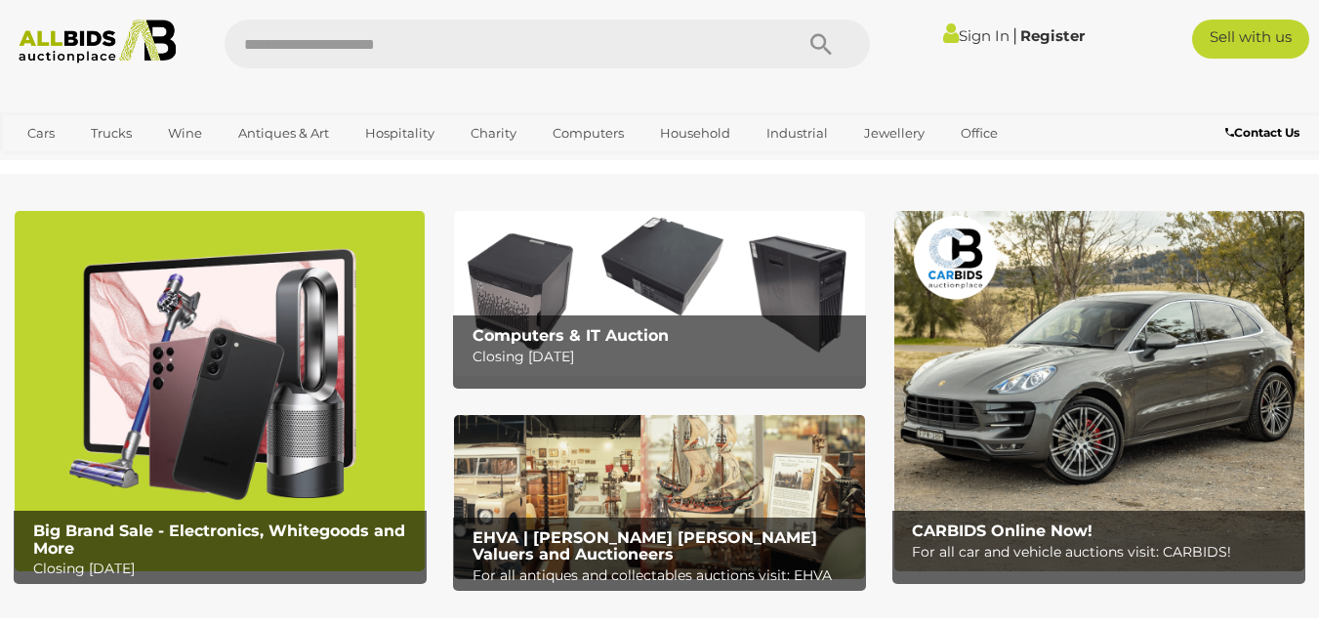
click at [594, 326] on b "Computers & IT Auction" at bounding box center [571, 335] width 196 height 19
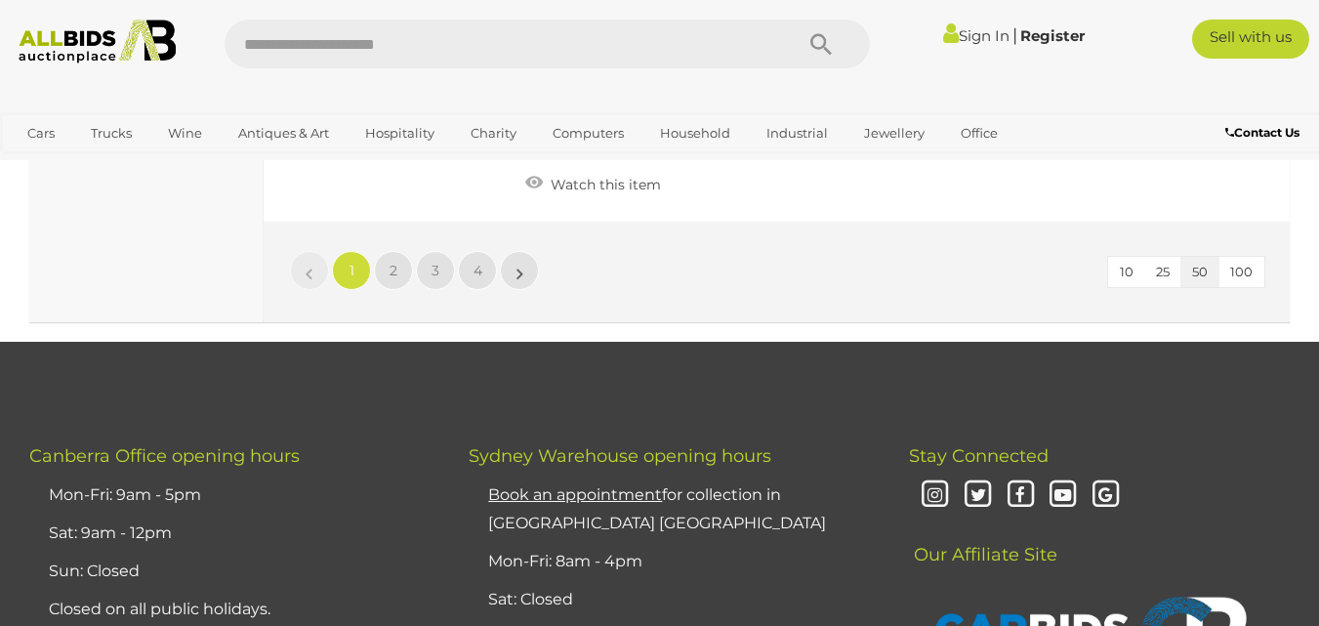
scroll to position [15479, 0]
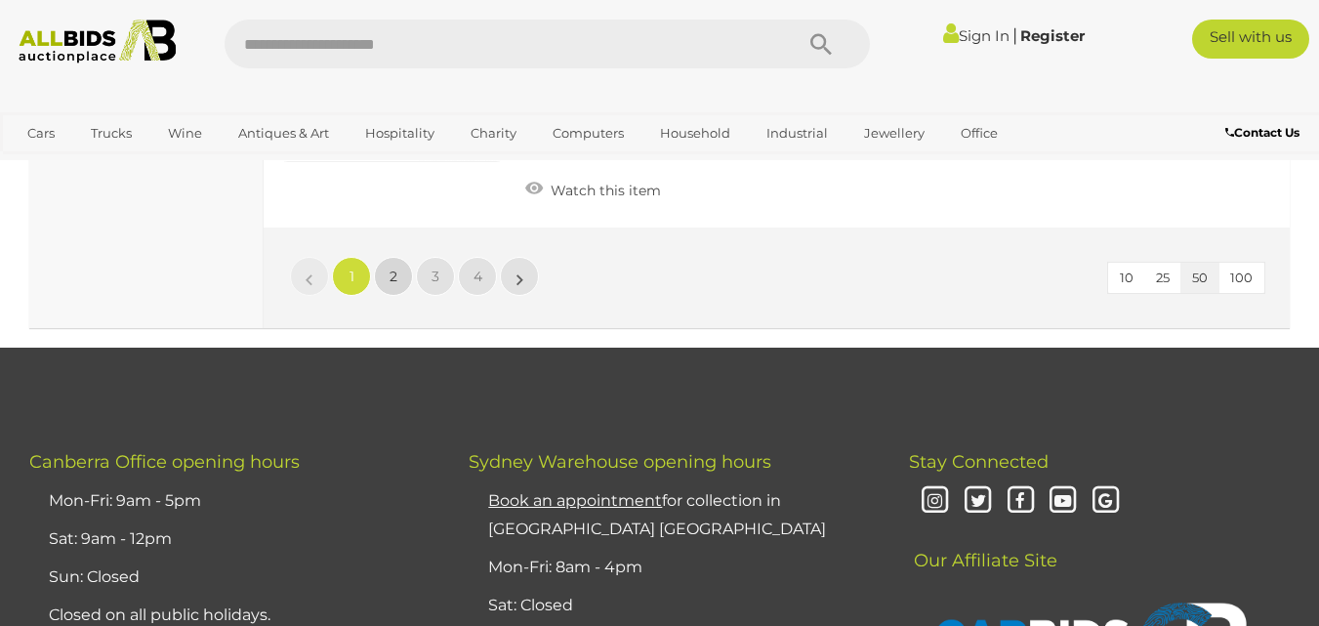
click at [393, 273] on span "2" at bounding box center [394, 277] width 8 height 18
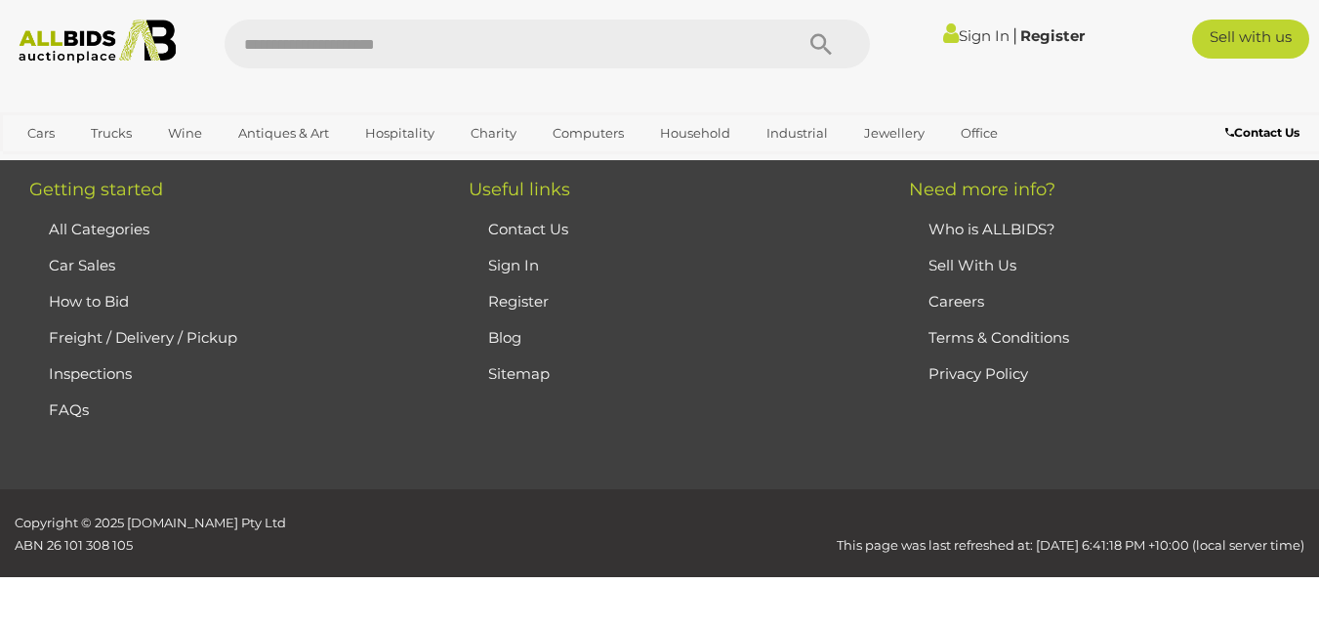
scroll to position [328, 0]
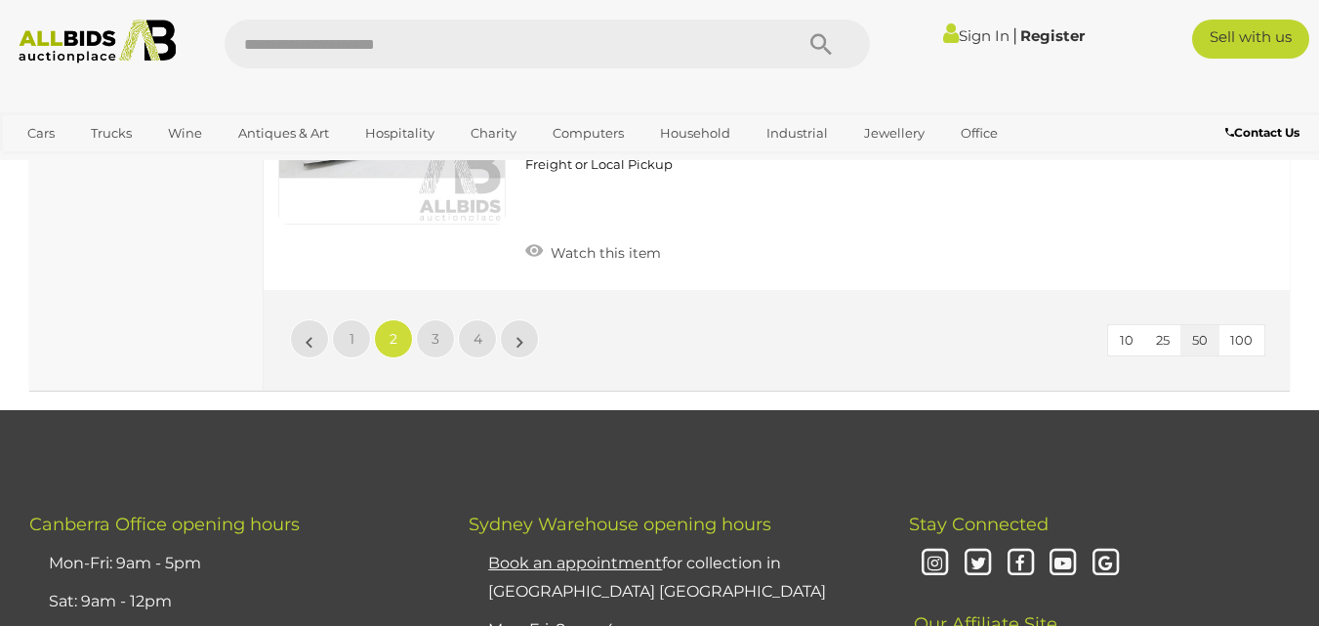
scroll to position [15399, 0]
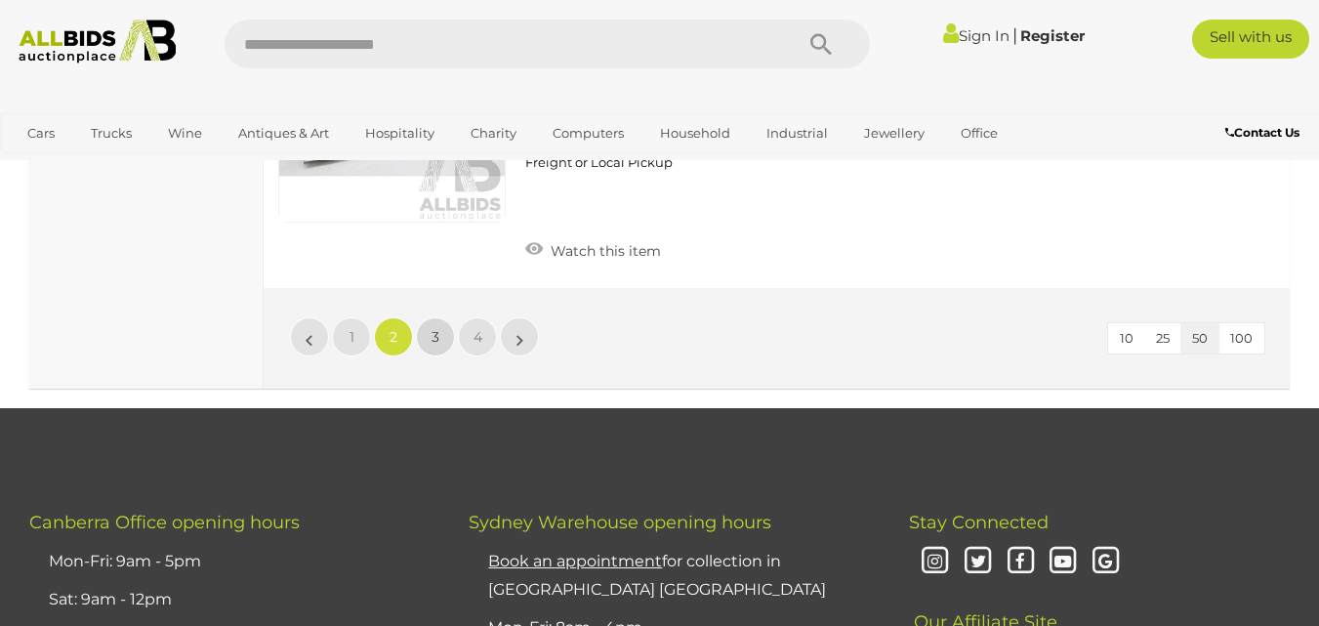
click at [427, 317] on link "3" at bounding box center [435, 336] width 39 height 39
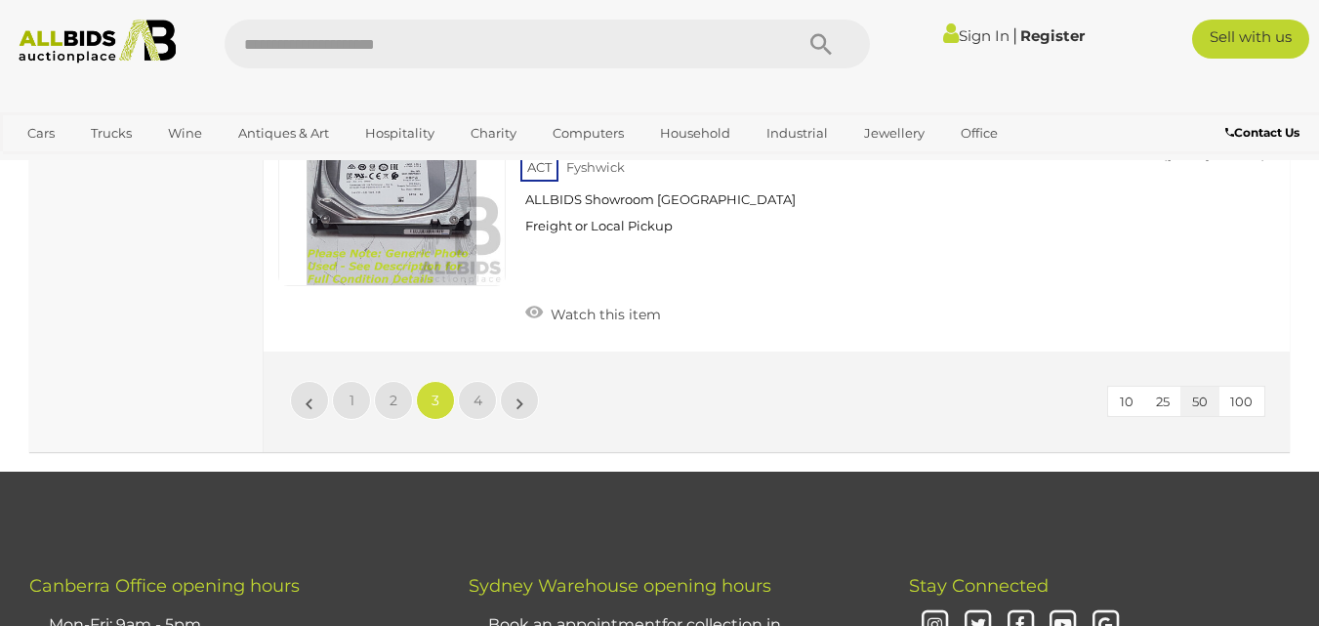
scroll to position [15572, 0]
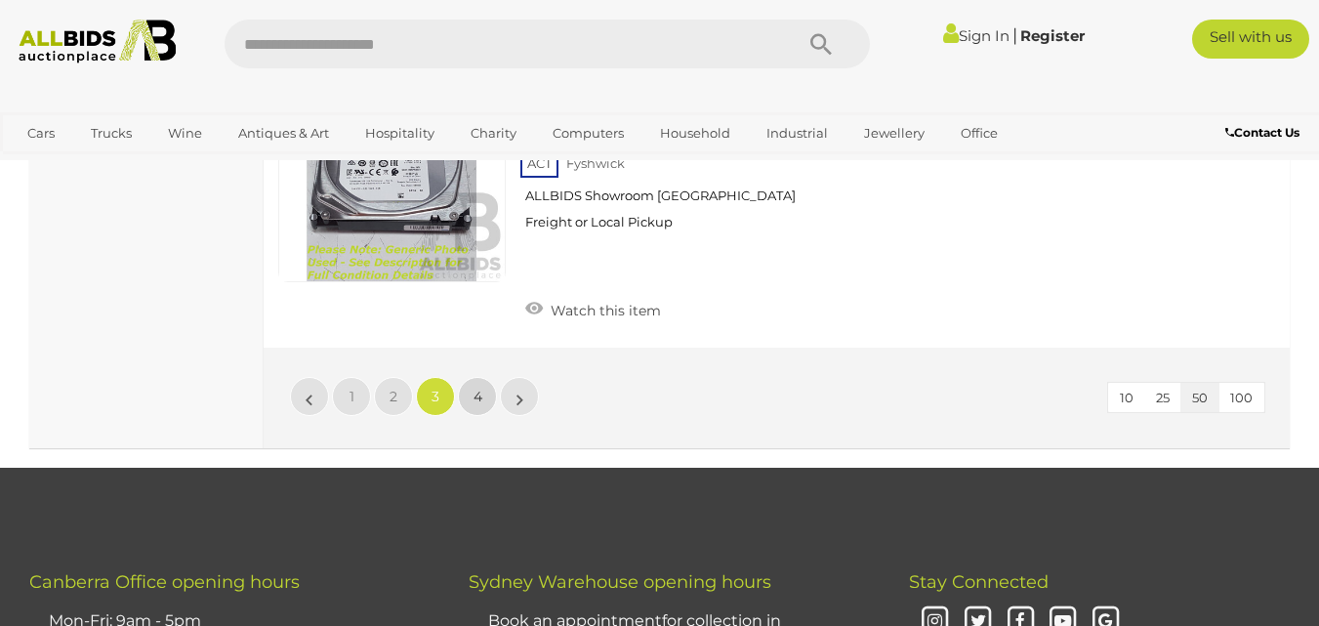
click at [475, 388] on span "4" at bounding box center [478, 397] width 9 height 18
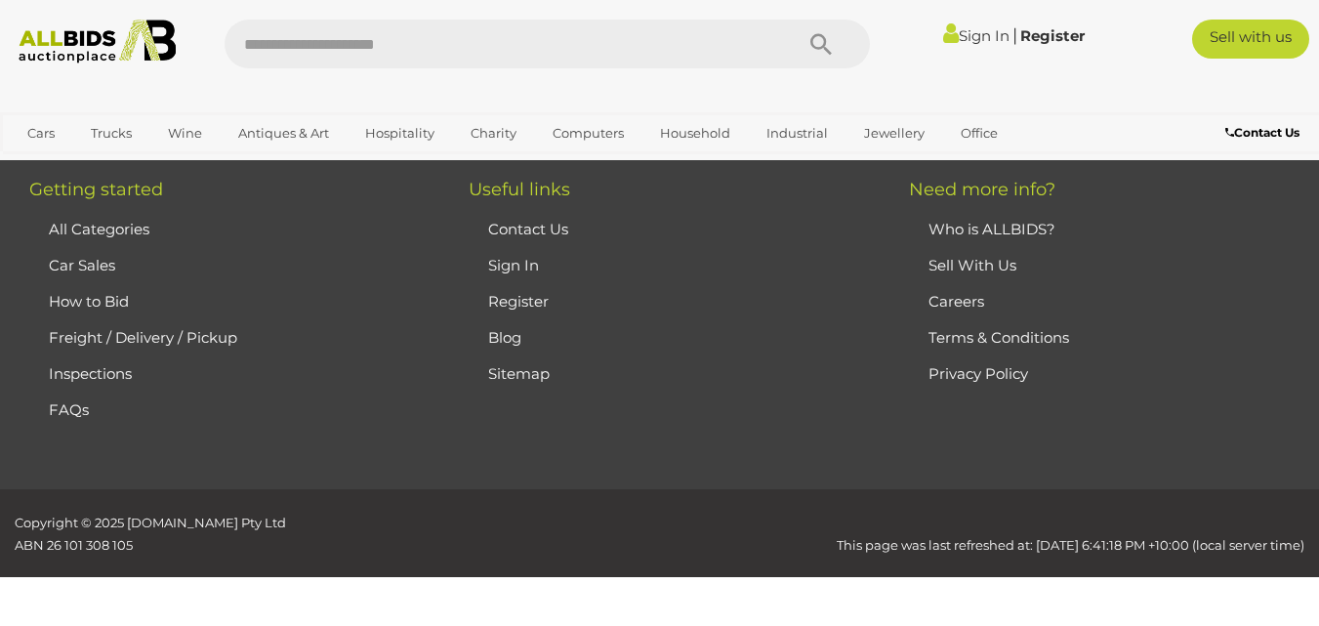
scroll to position [328, 0]
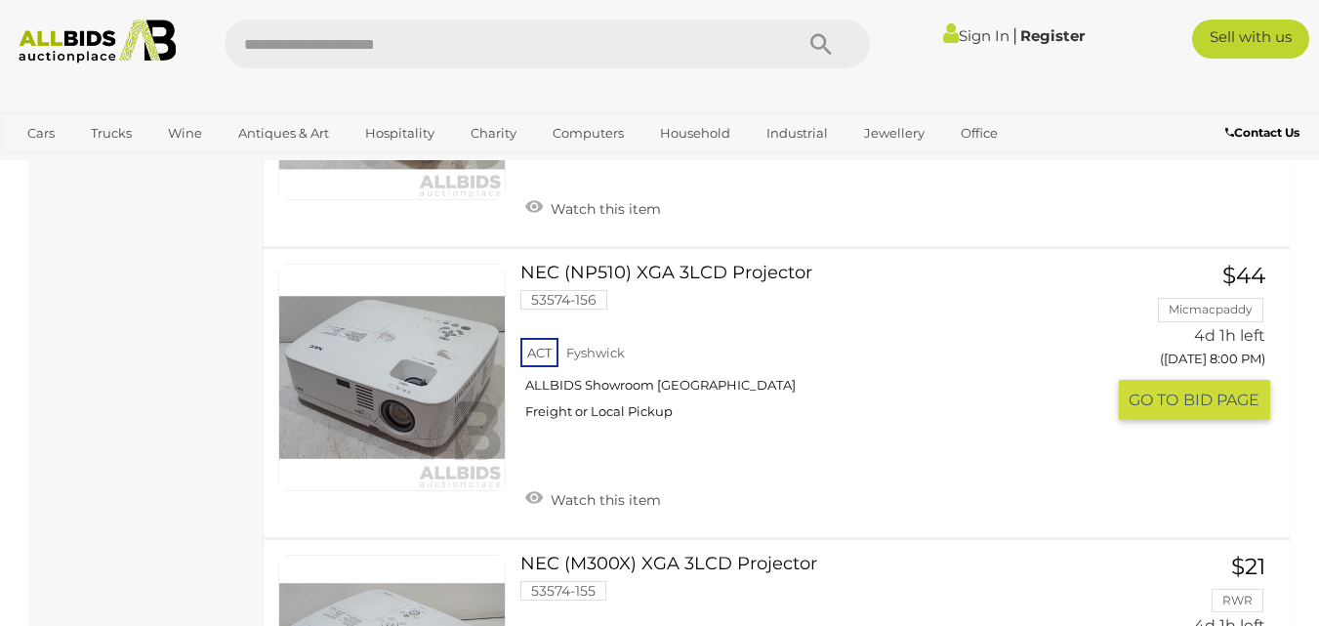
scroll to position [5436, 0]
